Goal: Book appointment/travel/reservation

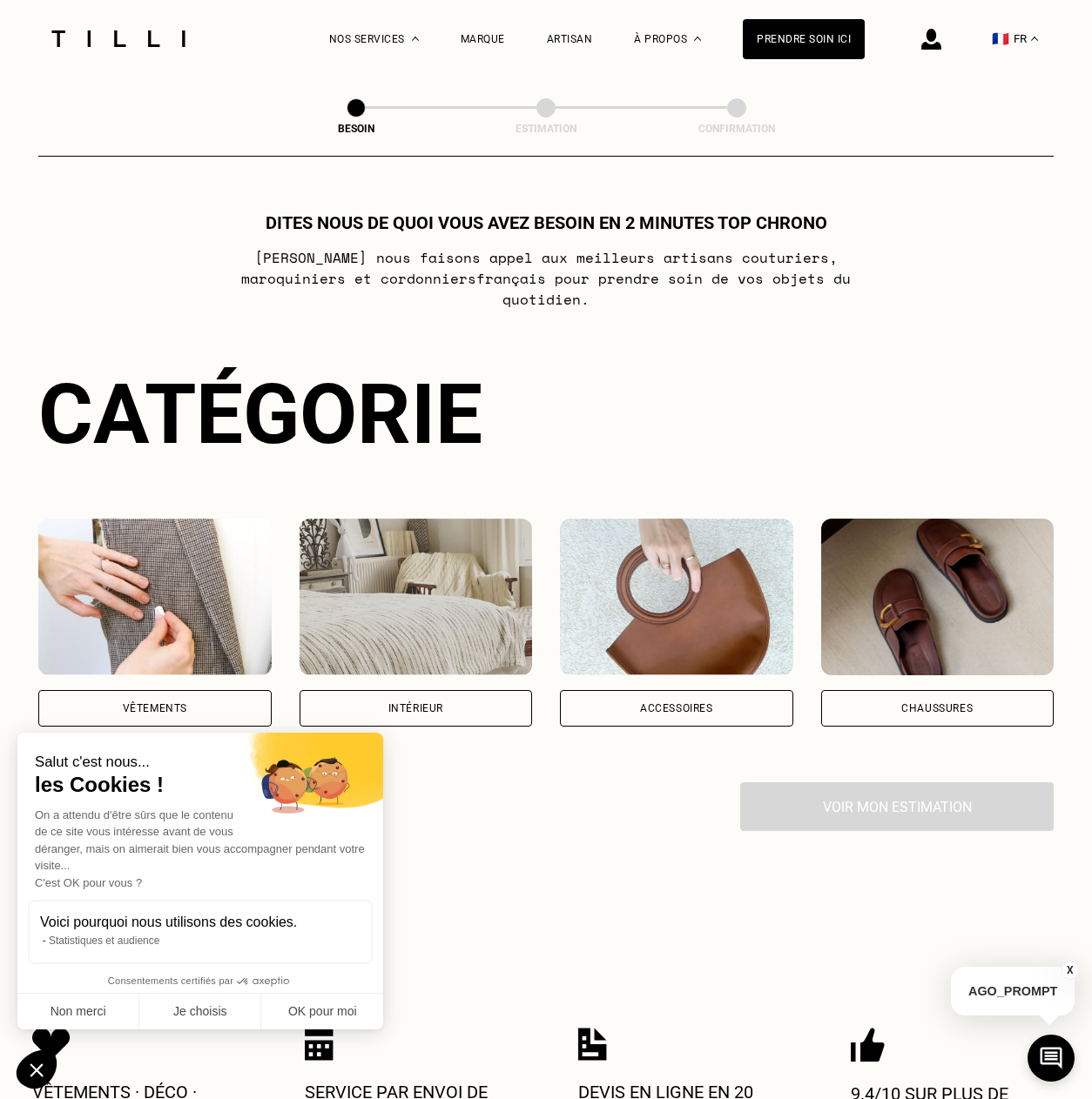
click at [180, 703] on div "Vêtements" at bounding box center [155, 708] width 65 height 10
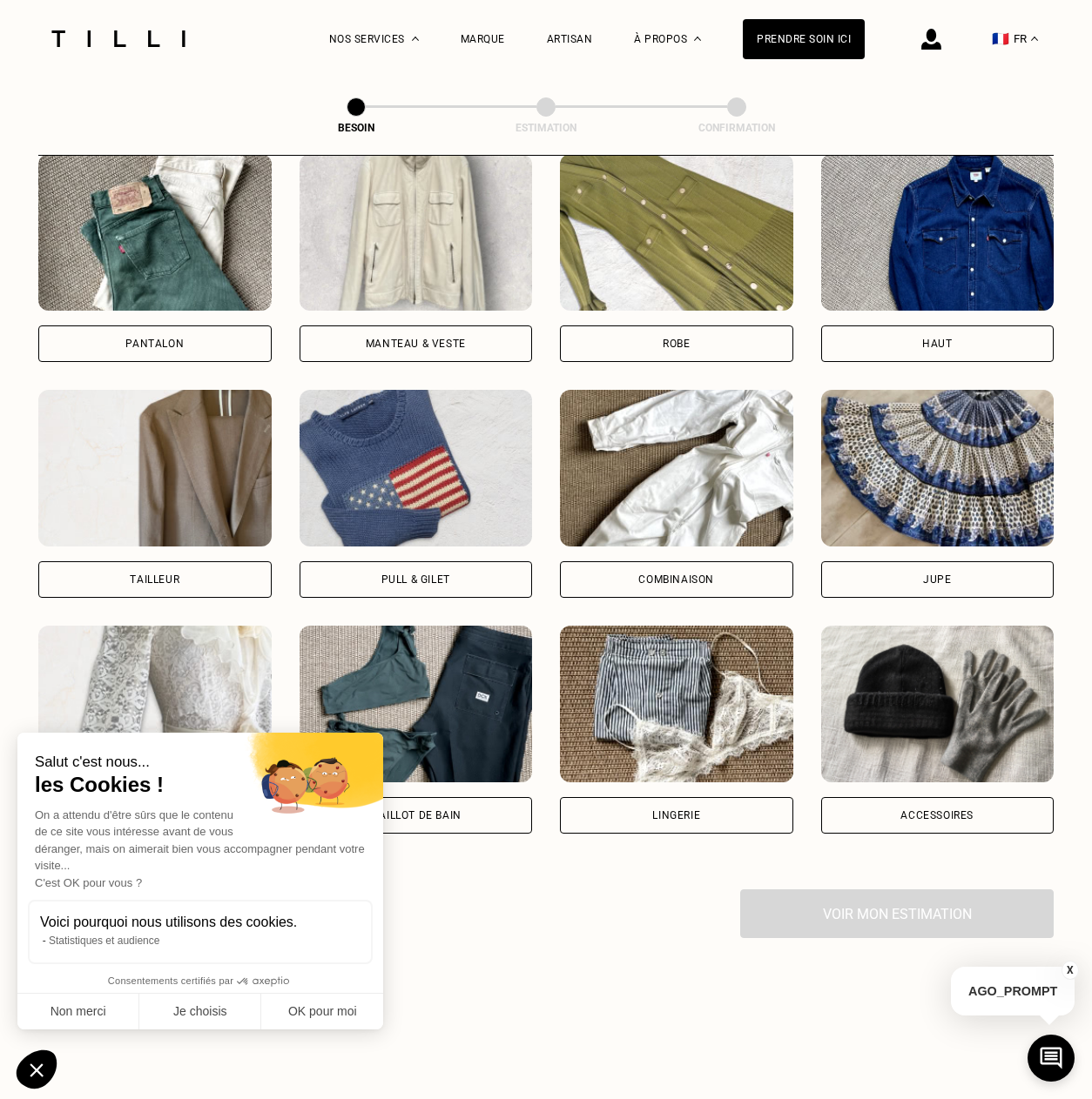
scroll to position [729, 0]
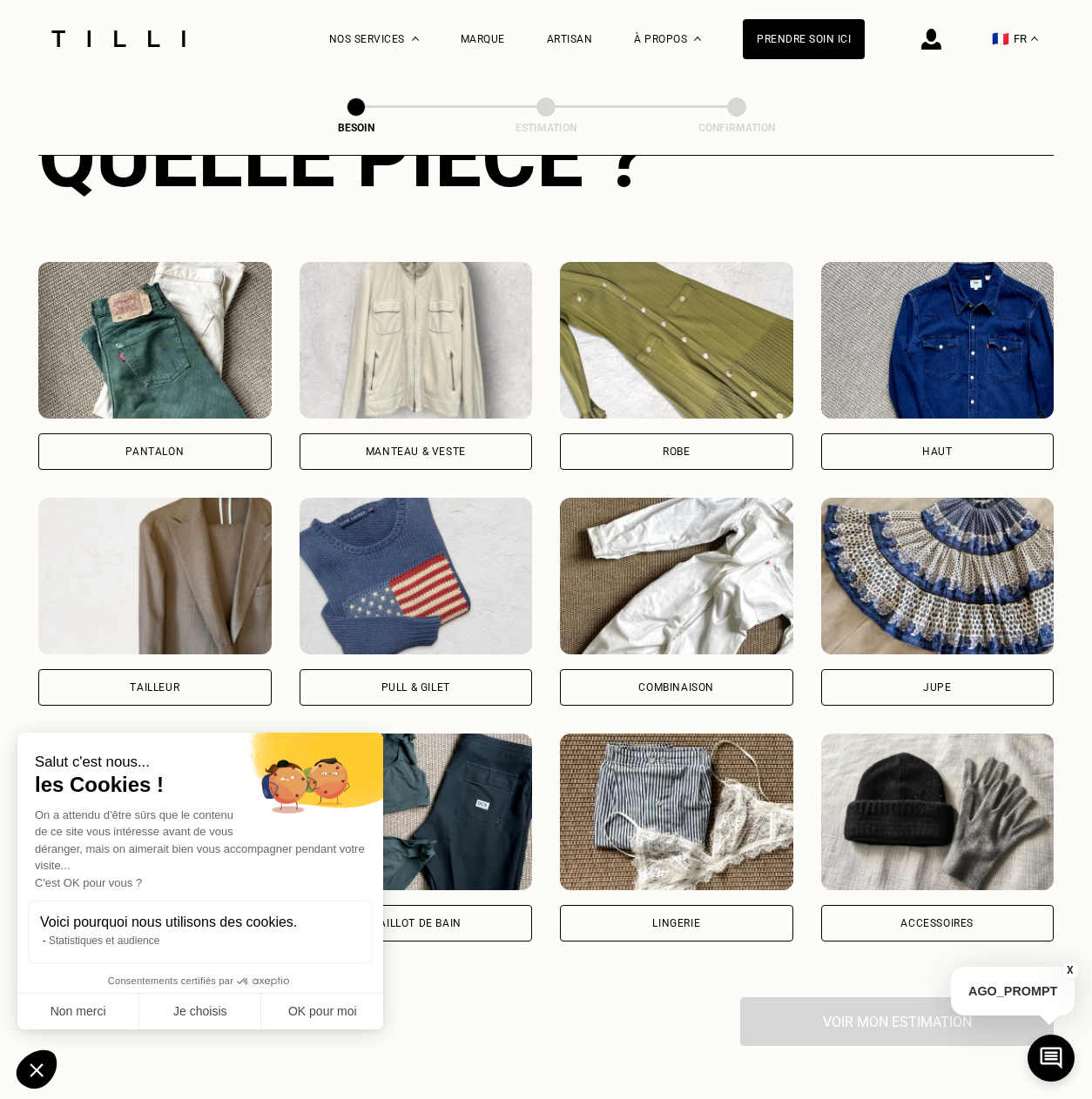
click at [205, 433] on div "Pantalon" at bounding box center [155, 451] width 233 height 37
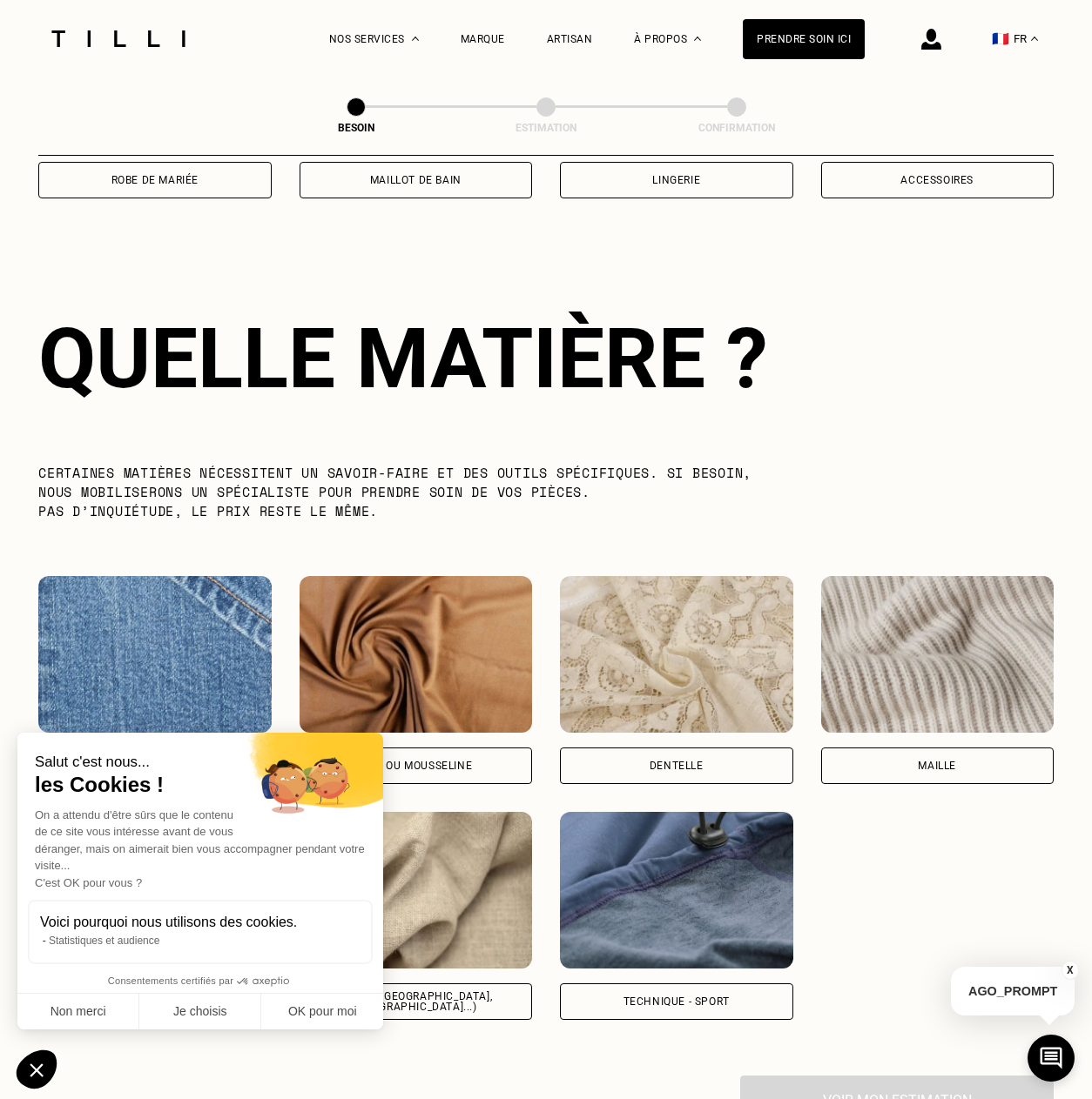
scroll to position [1511, 0]
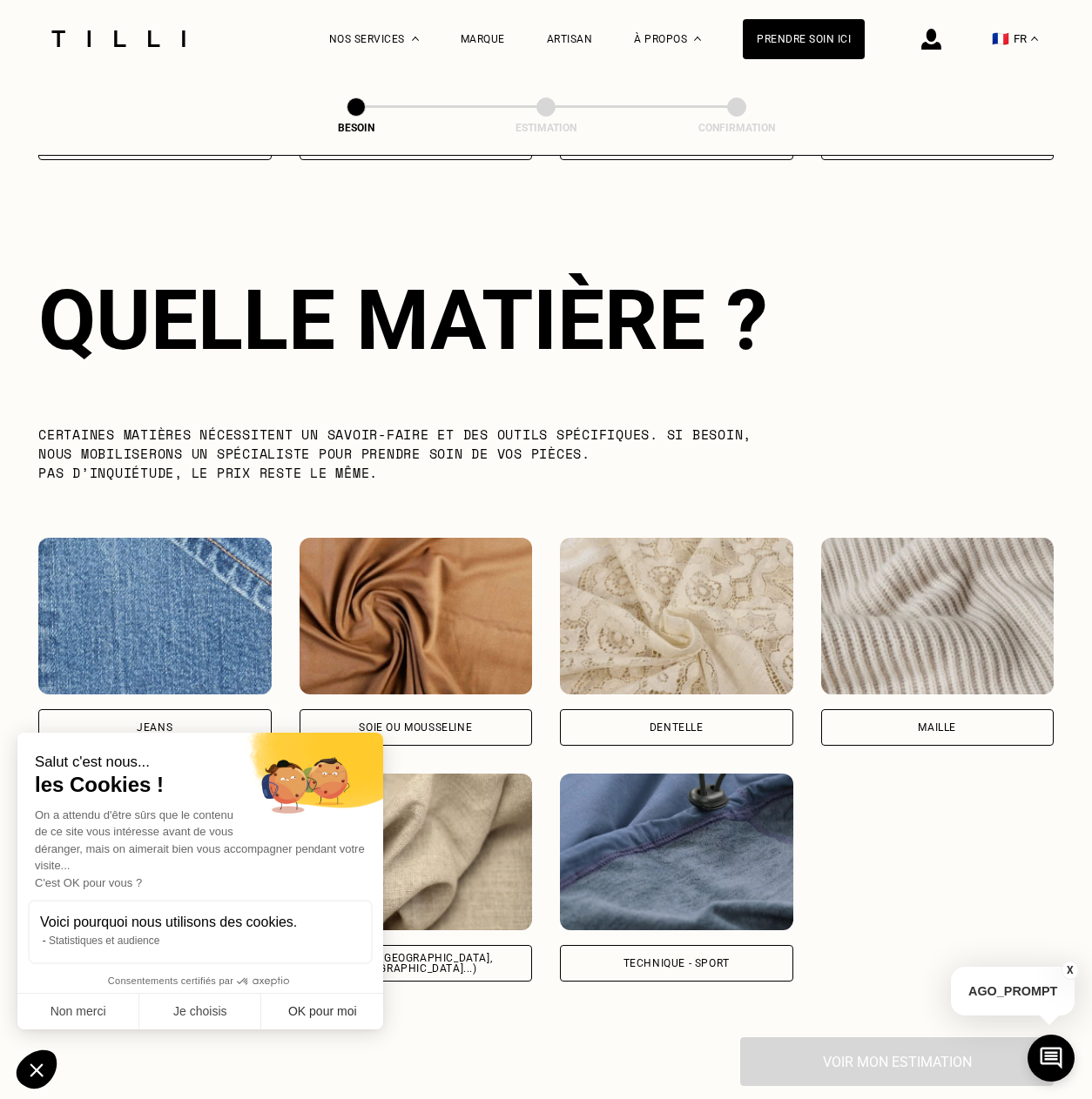
click at [342, 1013] on button "OK pour moi" at bounding box center [322, 1012] width 122 height 37
checkbox input "true"
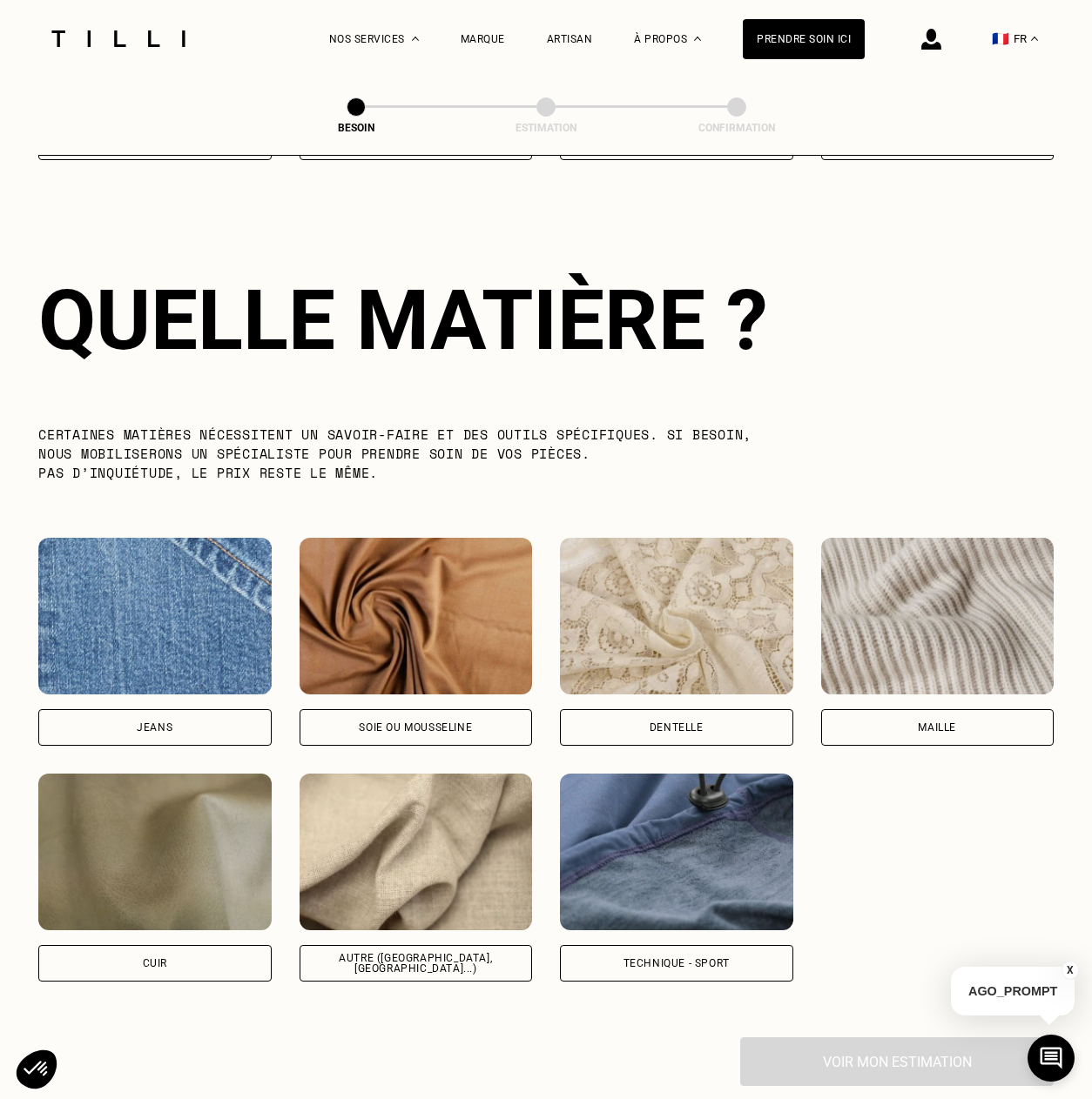
click at [214, 710] on div "Jeans" at bounding box center [155, 728] width 233 height 37
select select "FR"
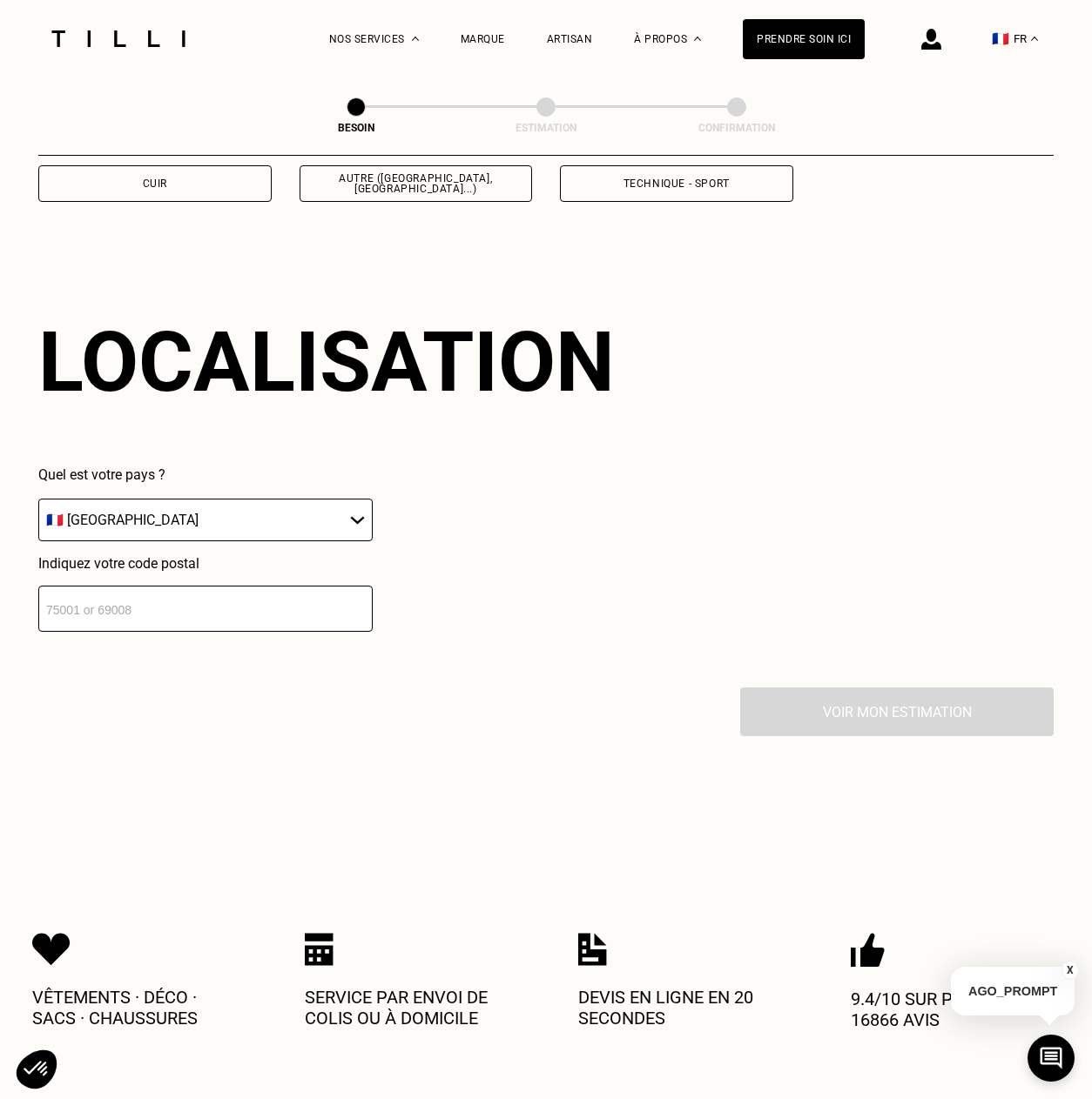
scroll to position [2332, 0]
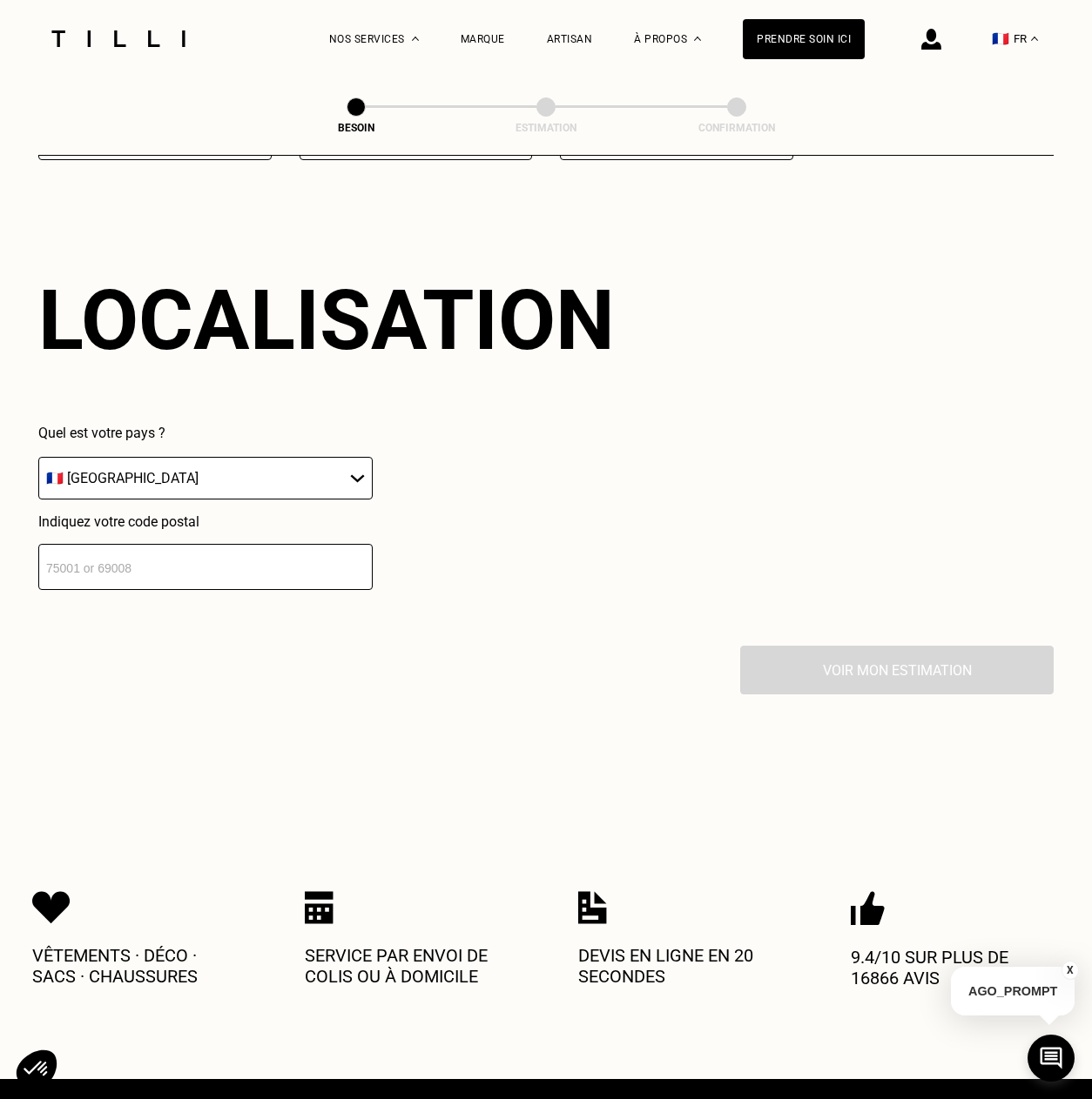
click at [204, 549] on input "number" at bounding box center [205, 567] width 334 height 46
type input "06000"
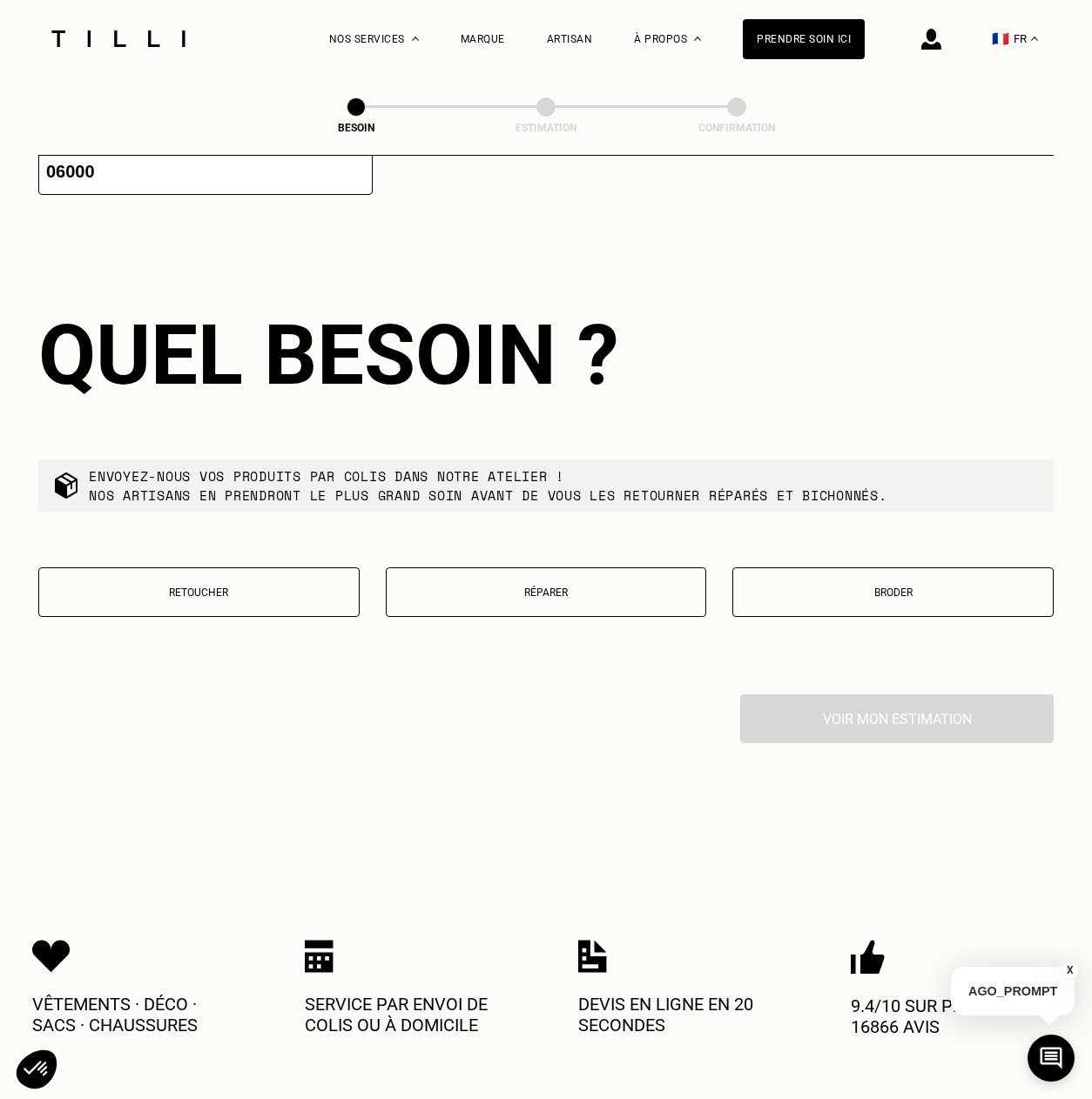
scroll to position [2769, 0]
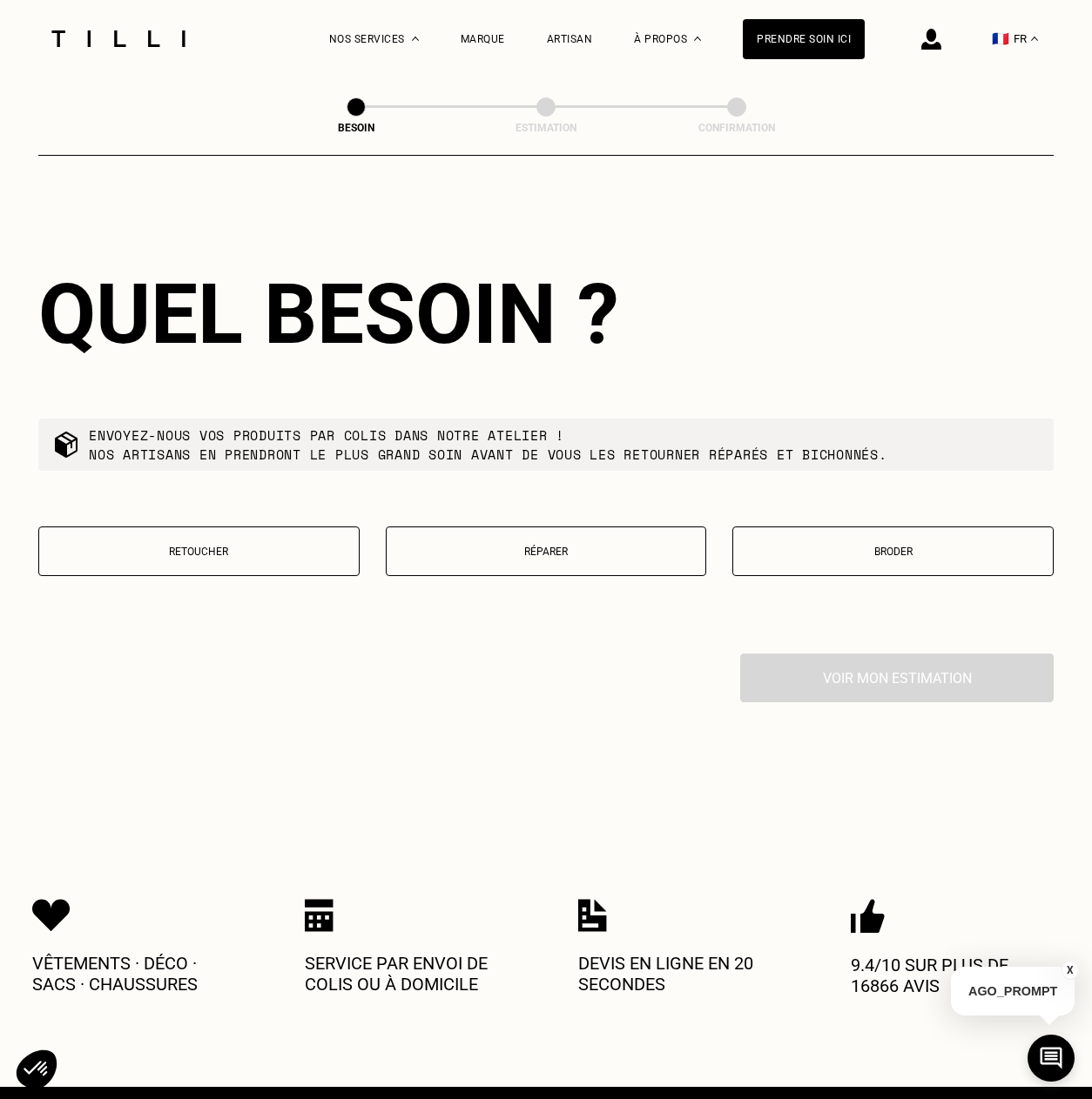
click at [271, 546] on p "Retoucher" at bounding box center [199, 551] width 302 height 12
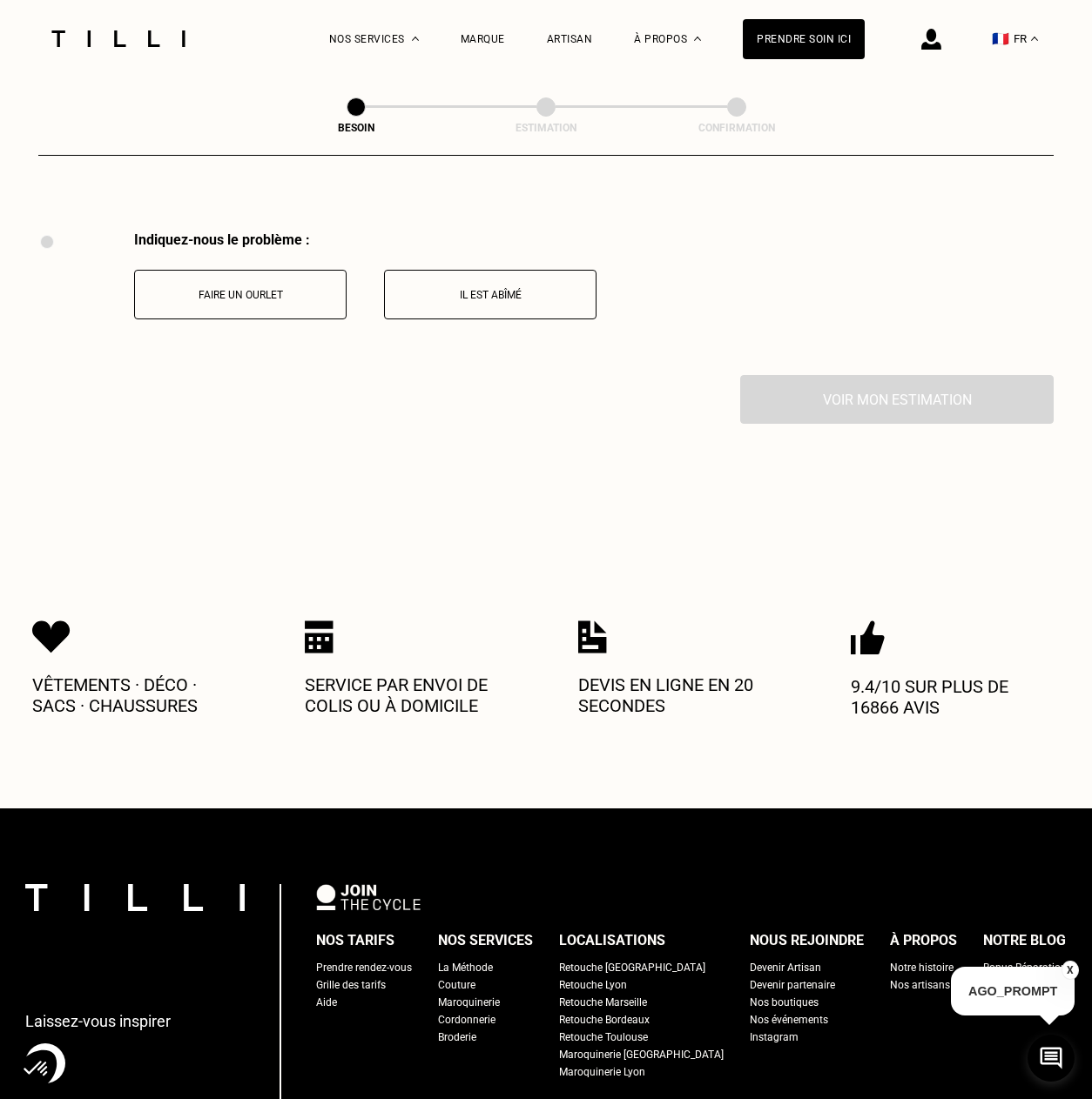
scroll to position [3212, 0]
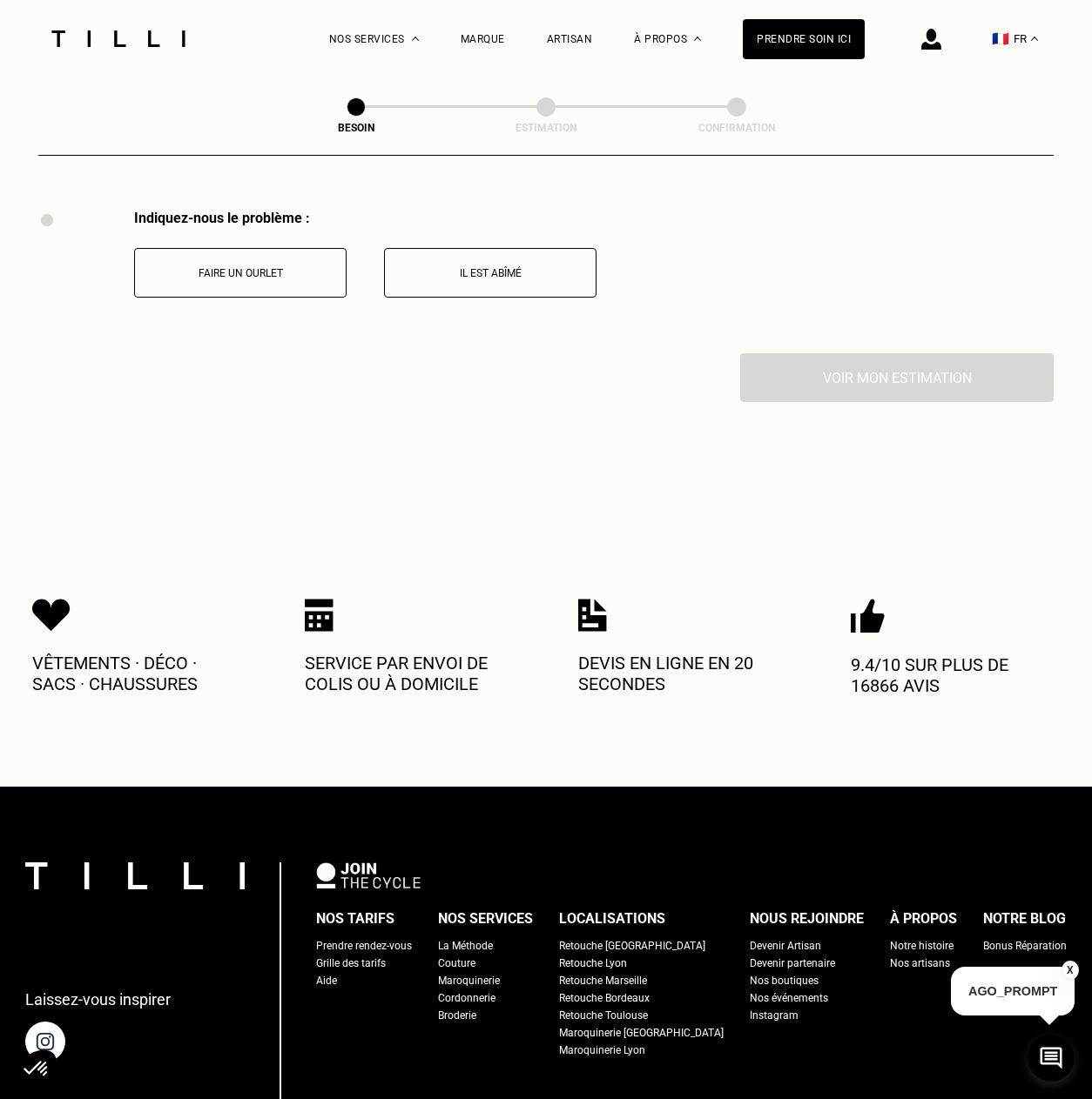
click at [282, 267] on p "Faire un ourlet" at bounding box center [240, 273] width 193 height 12
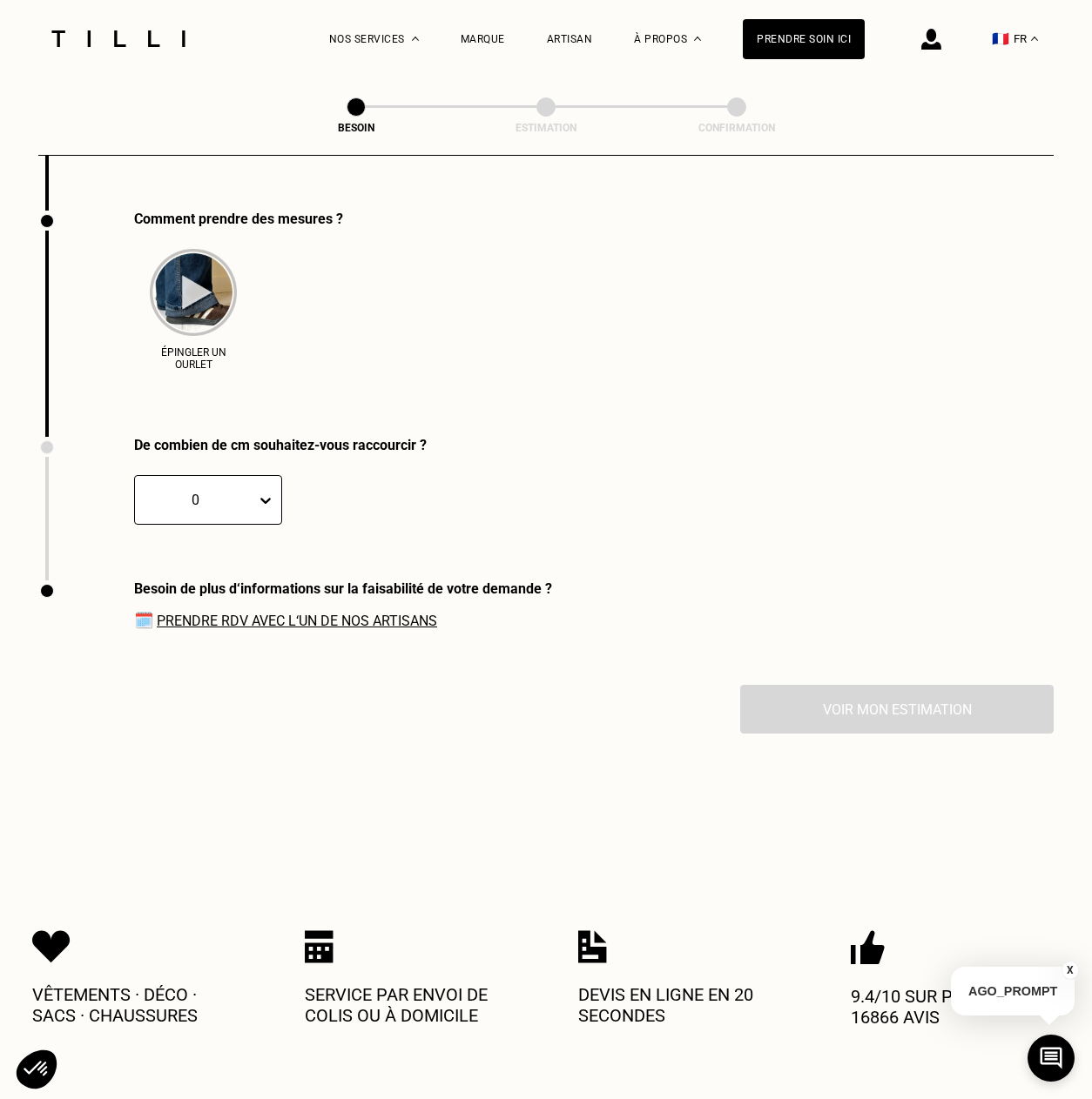
scroll to position [3356, 0]
click at [198, 296] on img at bounding box center [193, 291] width 87 height 87
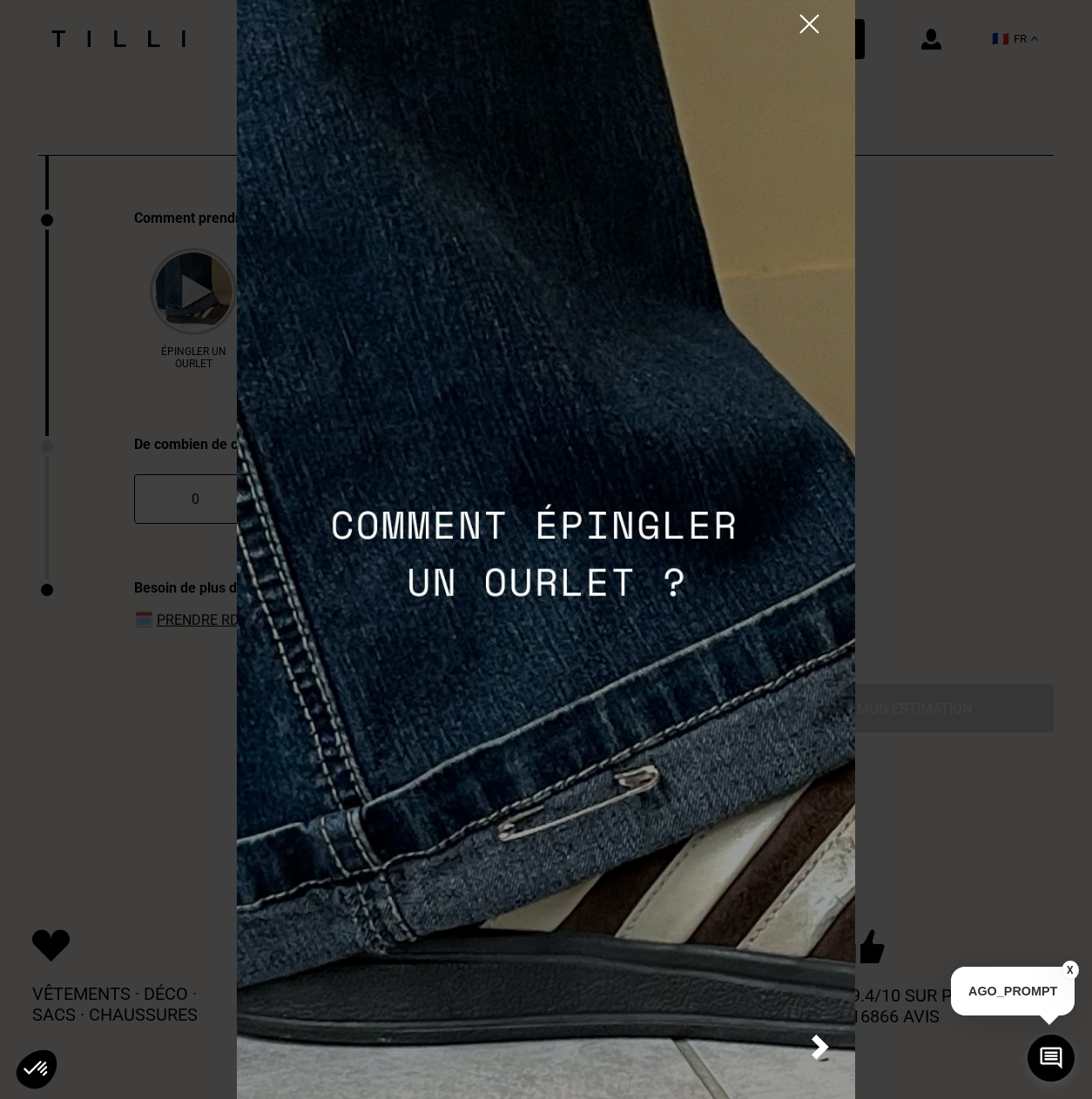
click at [571, 544] on img at bounding box center [546, 550] width 618 height 1099
click at [825, 1044] on img at bounding box center [820, 1047] width 18 height 25
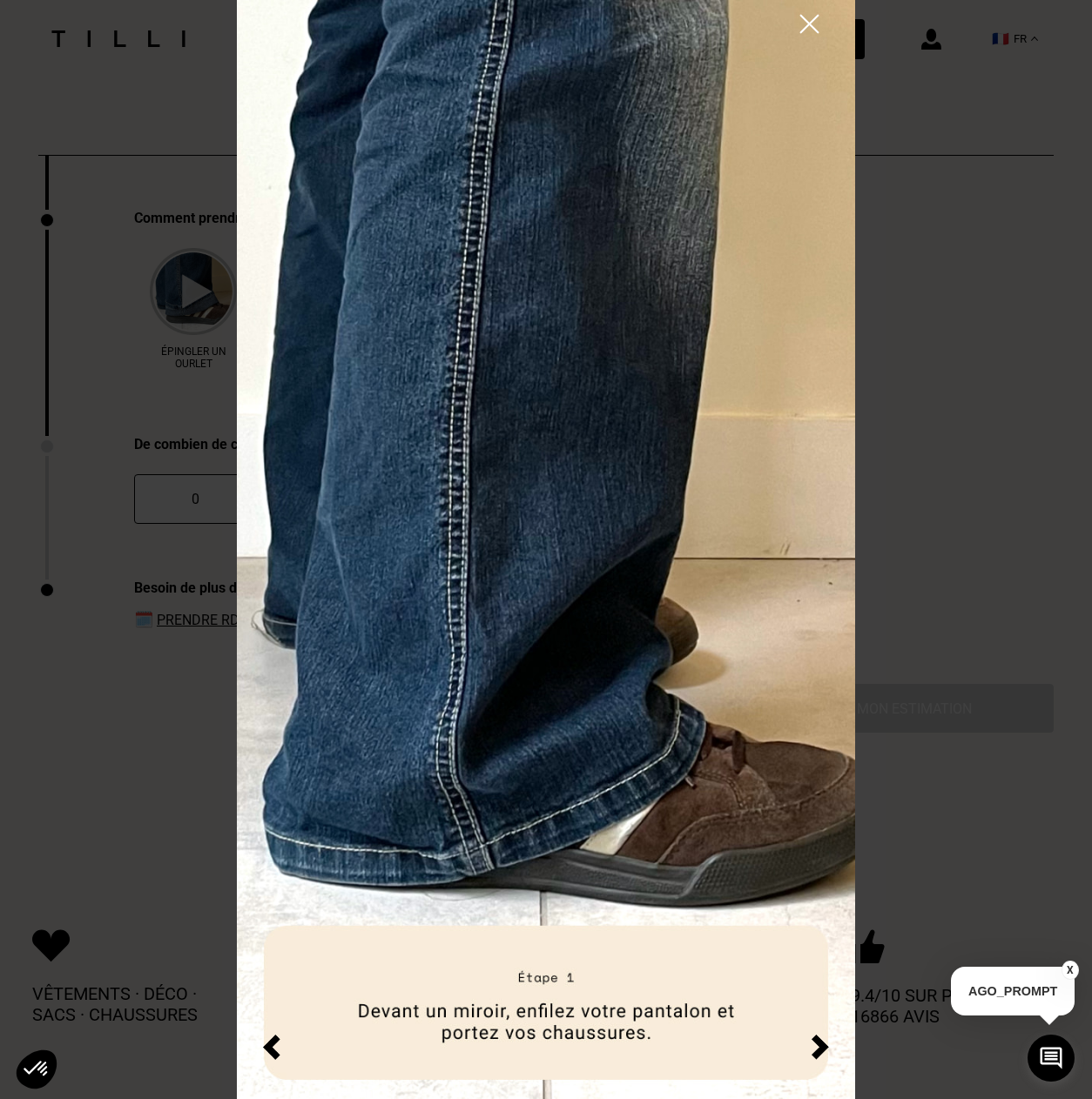
click at [818, 1047] on img at bounding box center [820, 1047] width 18 height 25
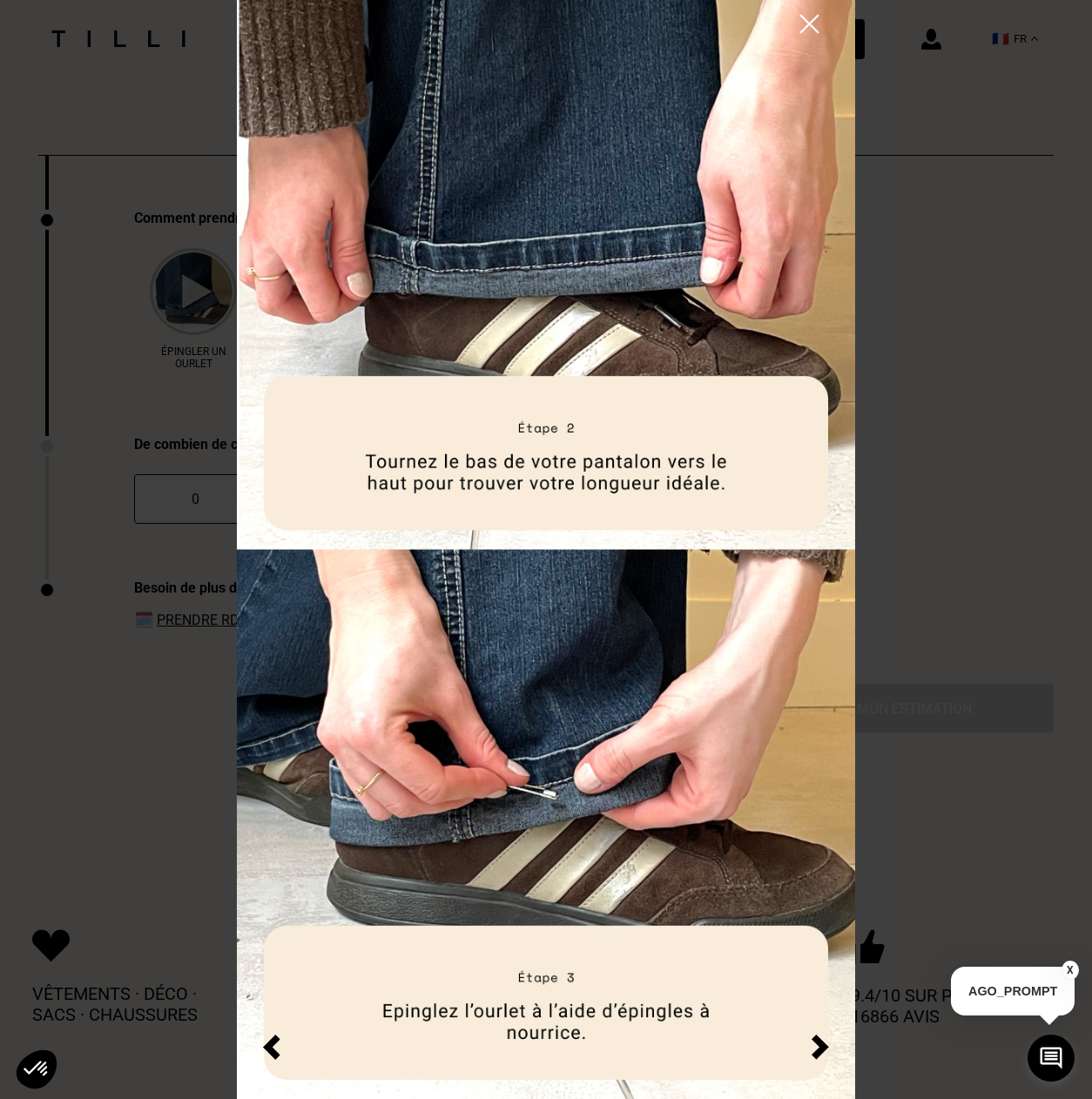
click at [818, 1047] on img at bounding box center [820, 1047] width 18 height 25
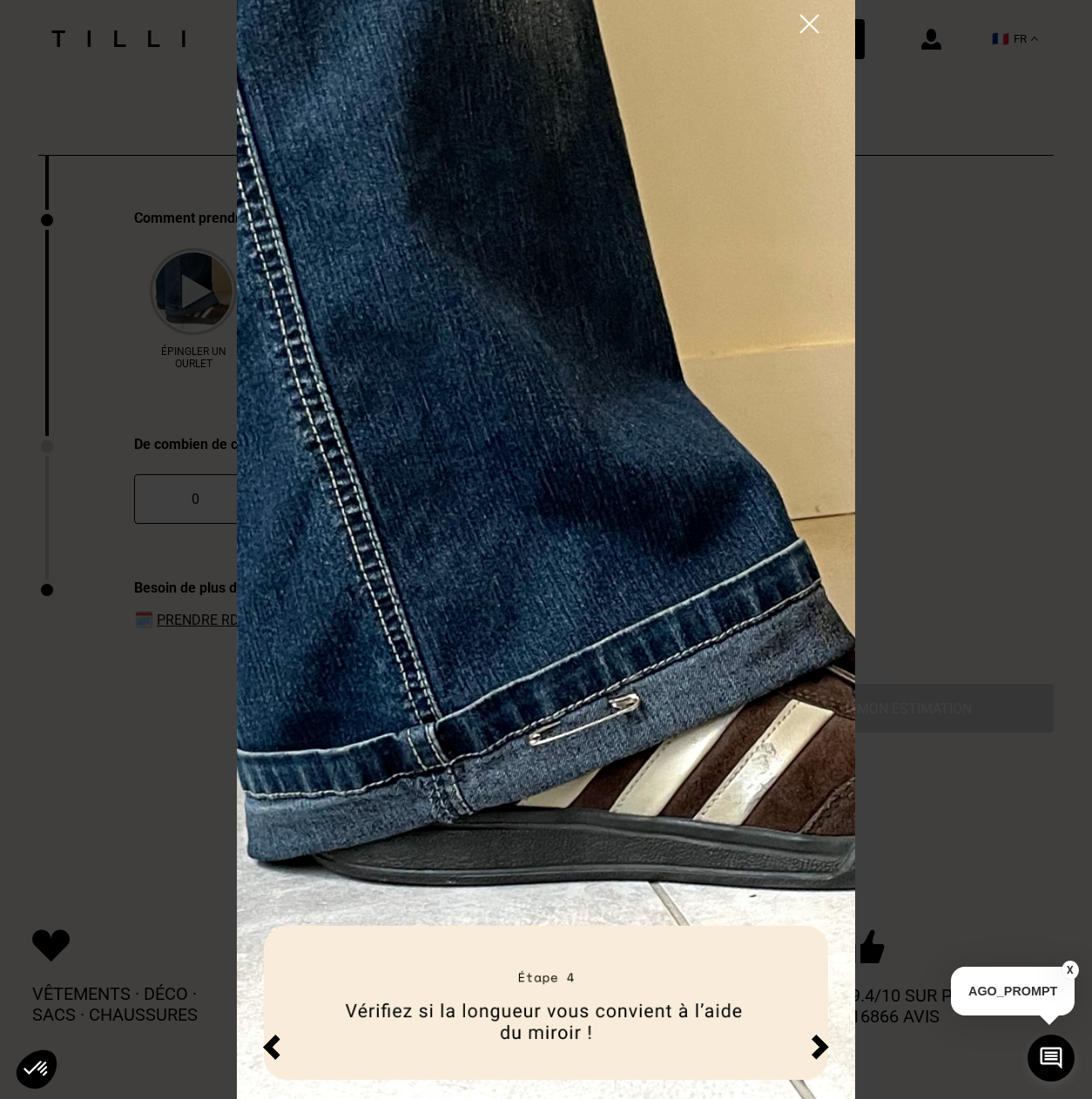
click at [818, 1047] on img at bounding box center [820, 1047] width 18 height 25
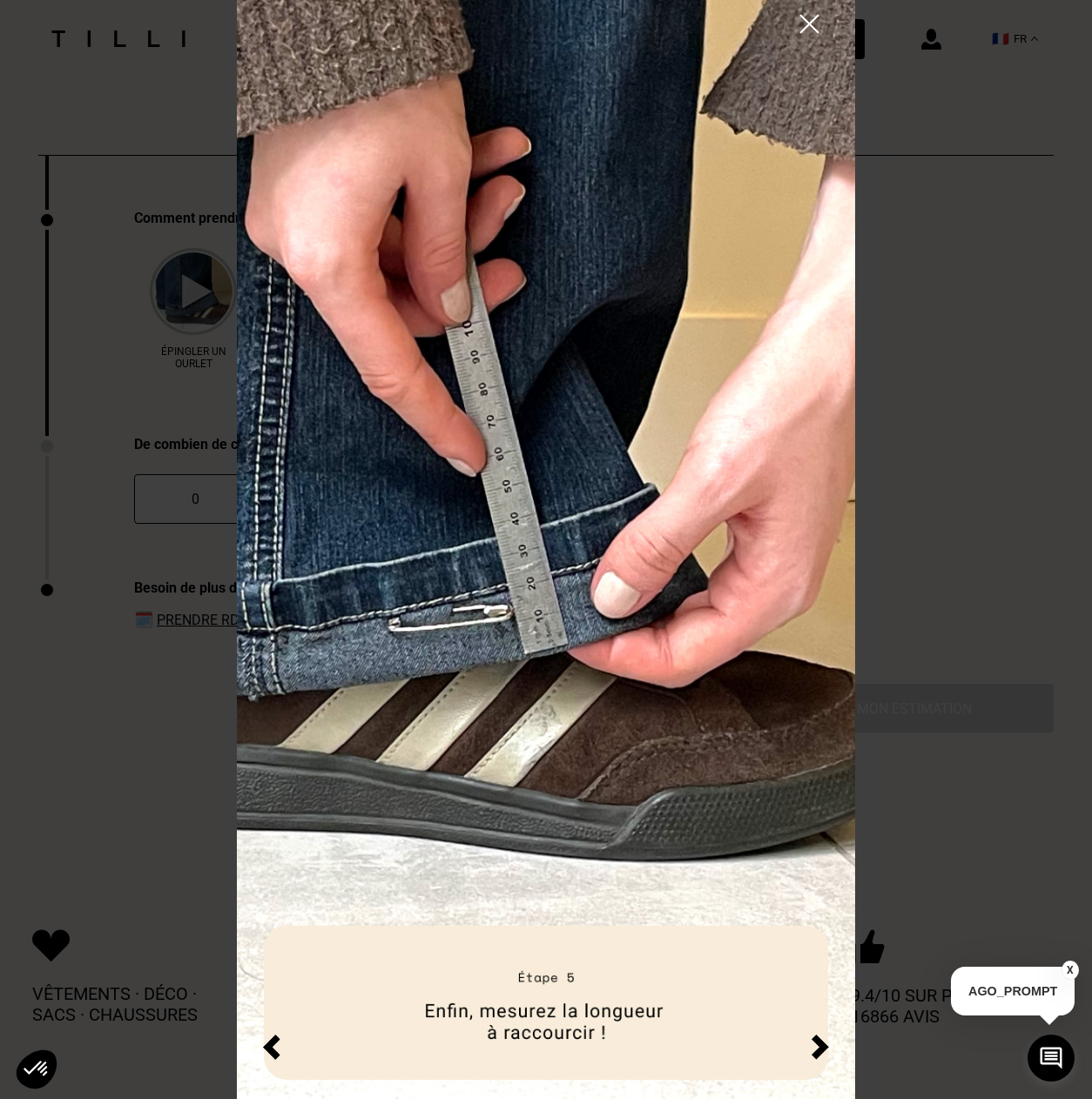
click at [818, 1047] on img at bounding box center [820, 1047] width 18 height 25
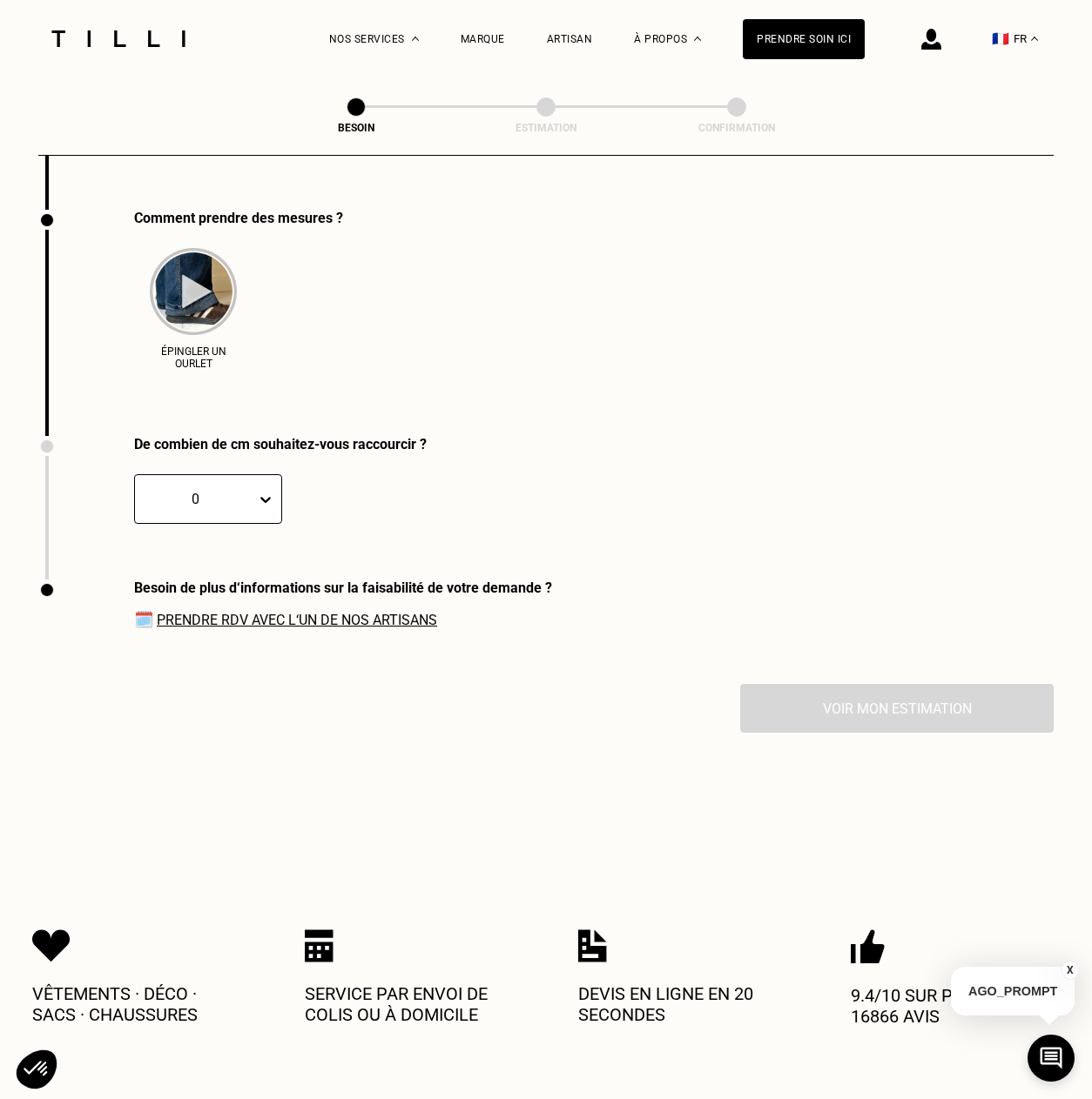
click at [202, 304] on img at bounding box center [193, 291] width 87 height 87
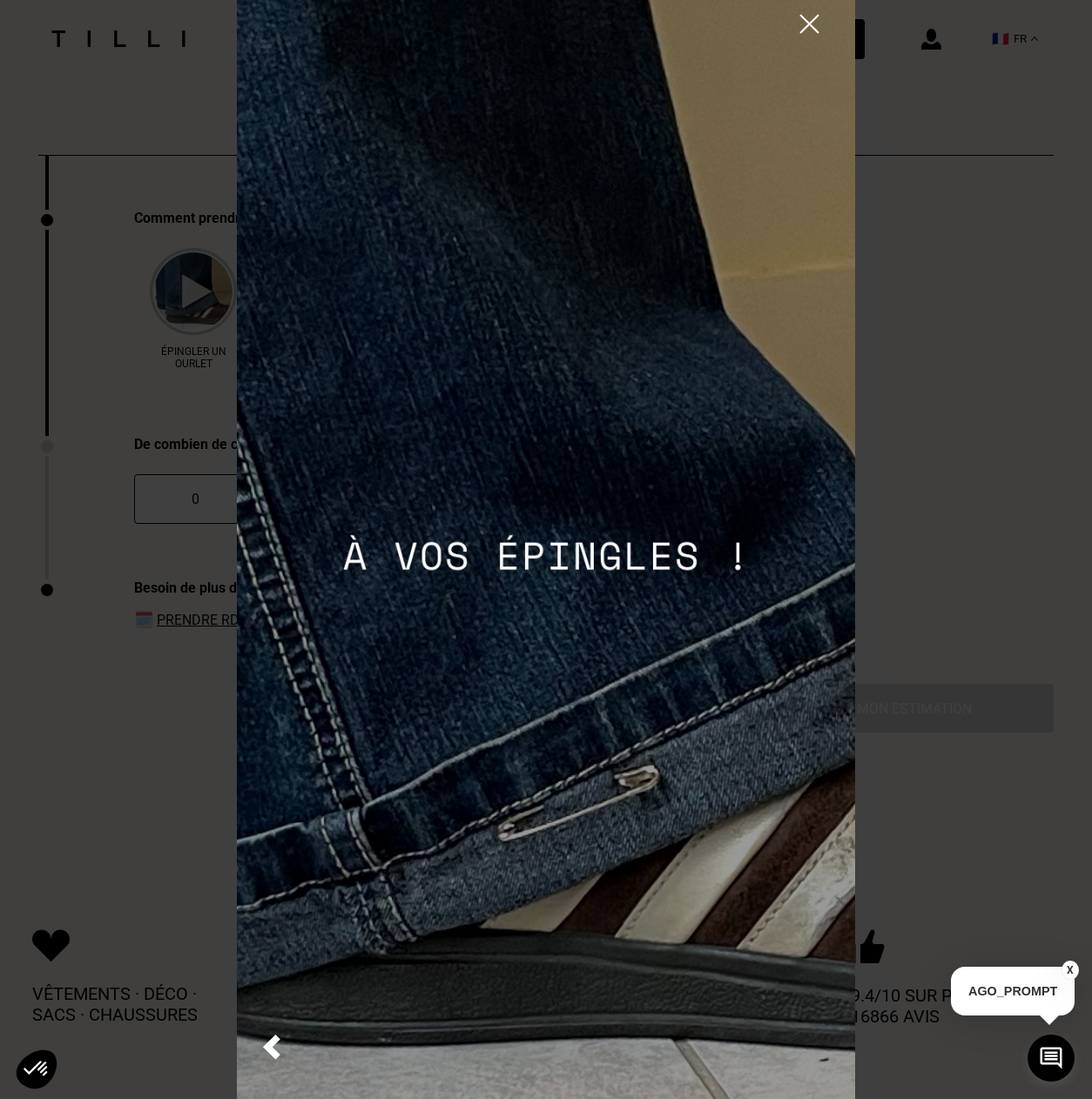
click at [276, 1040] on img at bounding box center [271, 1047] width 18 height 25
